Goal: Information Seeking & Learning: Learn about a topic

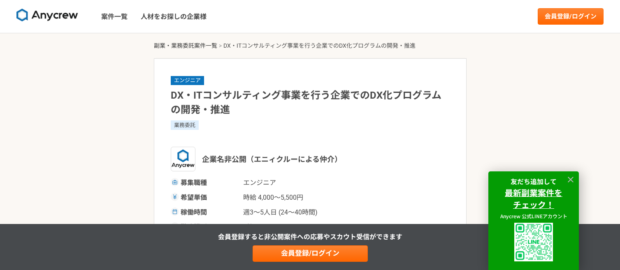
click at [200, 47] on link "副業・業務委託案件一覧" at bounding box center [185, 45] width 63 height 7
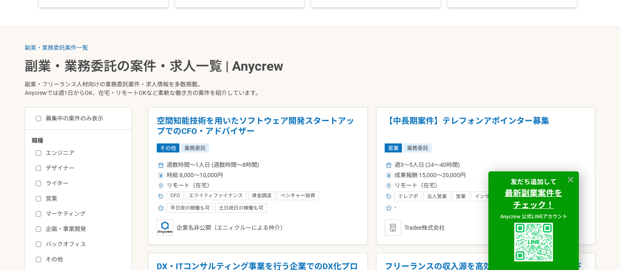
scroll to position [137, 0]
click at [38, 153] on input "エンジニア" at bounding box center [38, 152] width 5 height 5
checkbox input "true"
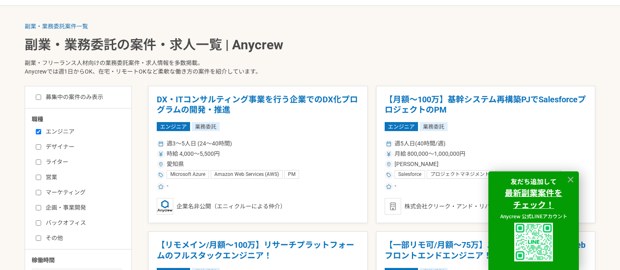
scroll to position [181, 0]
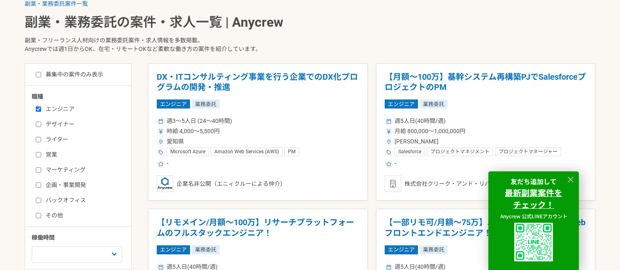
click at [39, 74] on input "募集中の案件のみ表示" at bounding box center [38, 74] width 5 height 5
checkbox input "true"
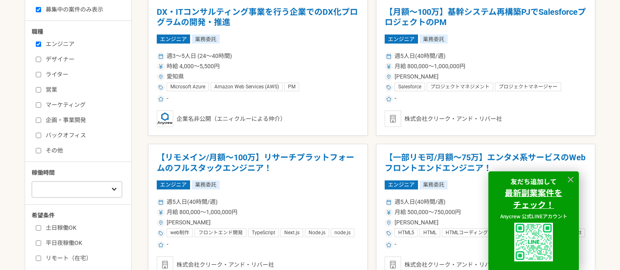
scroll to position [266, 0]
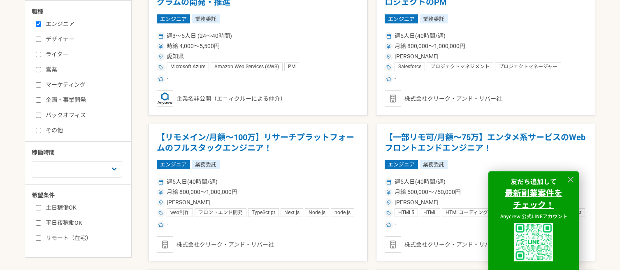
click at [61, 209] on label "土日稼働OK" at bounding box center [83, 208] width 95 height 9
click at [41, 209] on input "土日稼働OK" at bounding box center [38, 207] width 5 height 5
checkbox input "true"
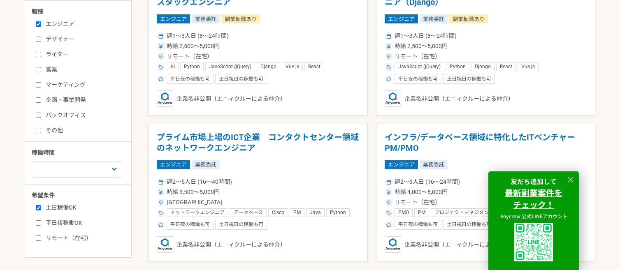
click at [58, 223] on label "平日夜稼働OK" at bounding box center [83, 223] width 95 height 9
click at [41, 223] on input "平日夜稼働OK" at bounding box center [38, 222] width 5 height 5
checkbox input "true"
click at [74, 239] on label "リモート（在宅）" at bounding box center [83, 238] width 95 height 9
click at [41, 239] on input "リモート（在宅）" at bounding box center [38, 238] width 5 height 5
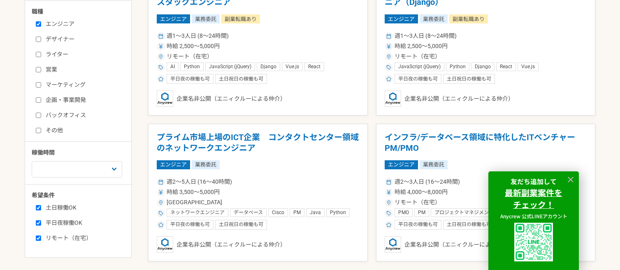
checkbox input "true"
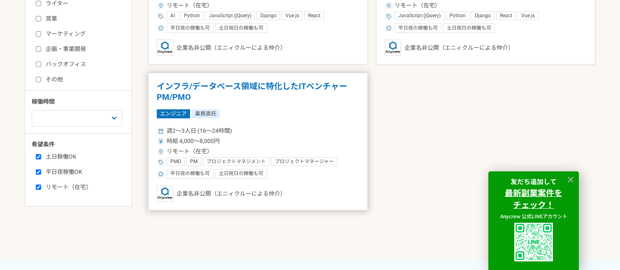
scroll to position [167, 0]
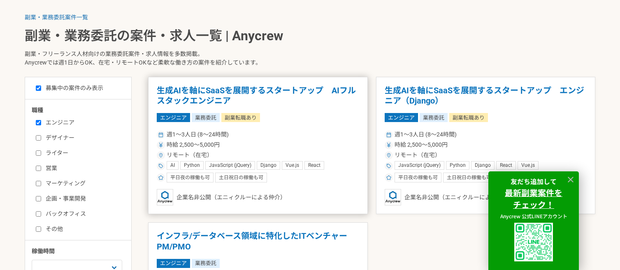
click at [250, 92] on h1 "生成AIを軸にSaaSを展開するスタートアップ　AIフルスタックエンジニア" at bounding box center [258, 96] width 202 height 21
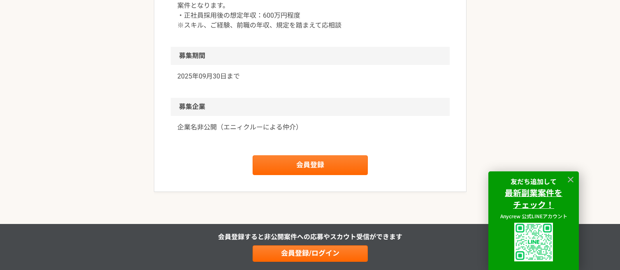
scroll to position [1137, 0]
